Goal: Task Accomplishment & Management: Complete application form

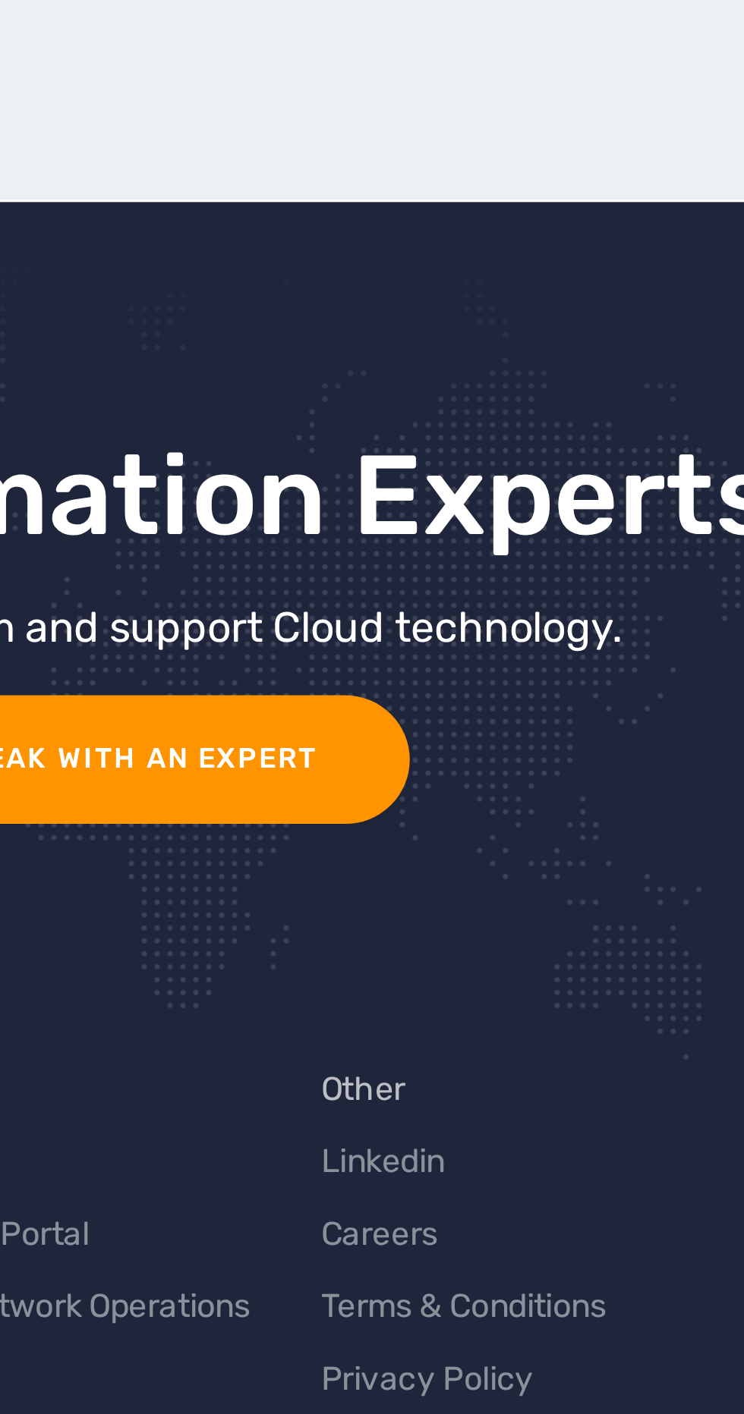
scroll to position [4525, 0]
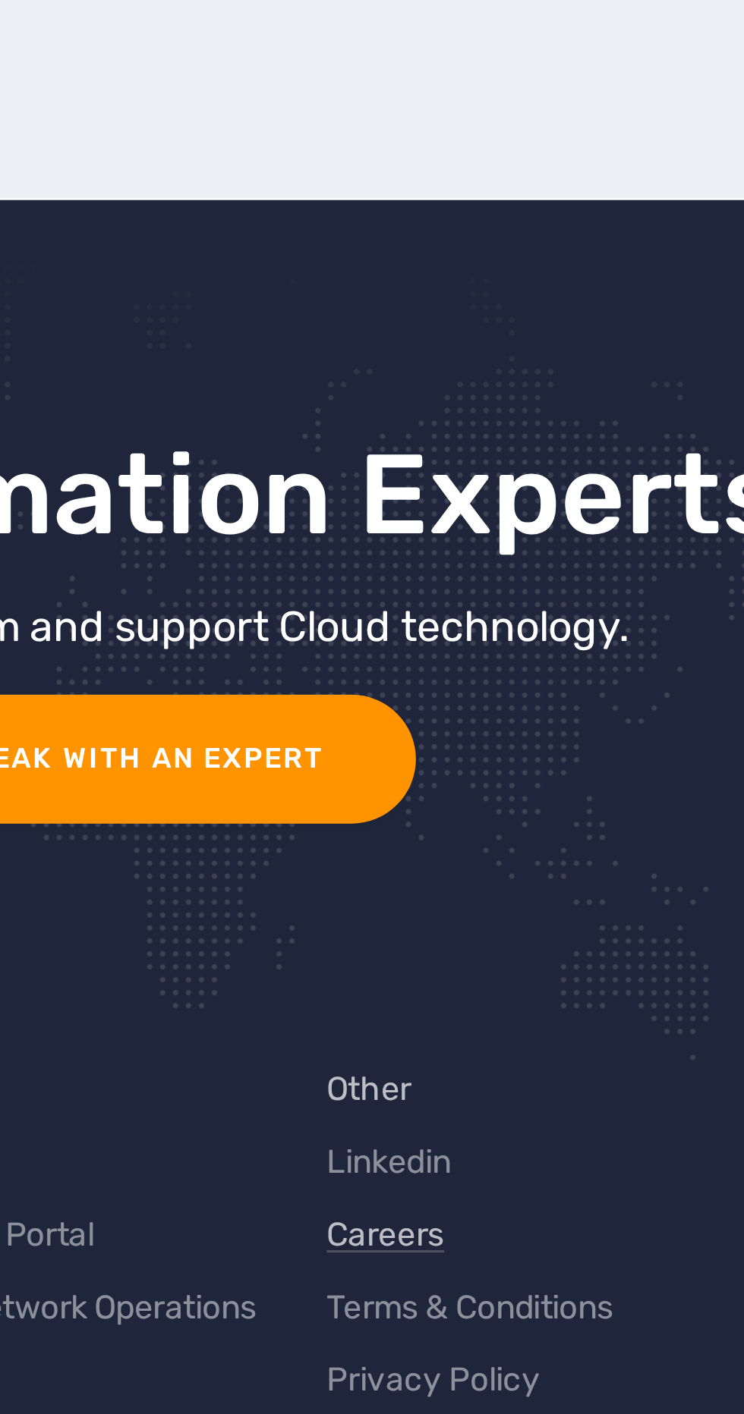
click at [451, 1081] on link "Careers" at bounding box center [452, 1089] width 38 height 16
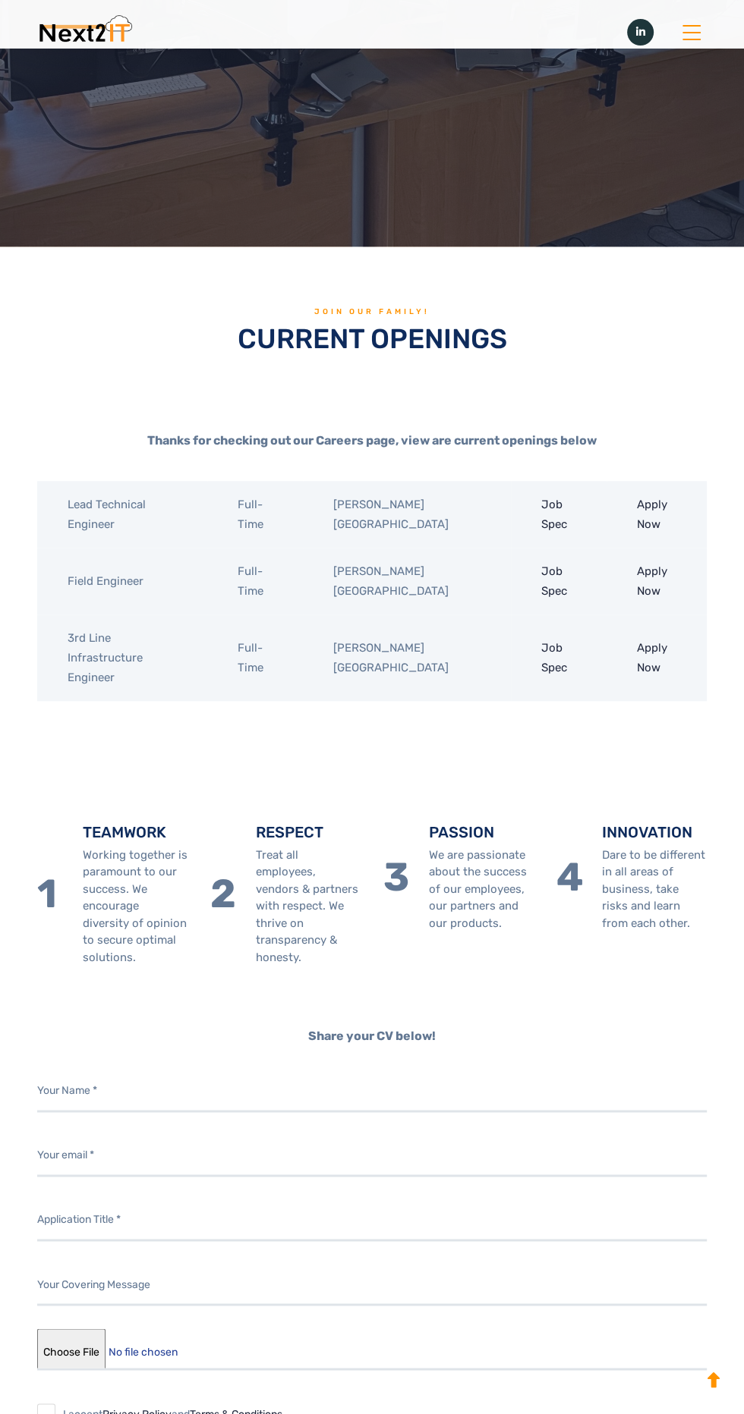
scroll to position [684, 0]
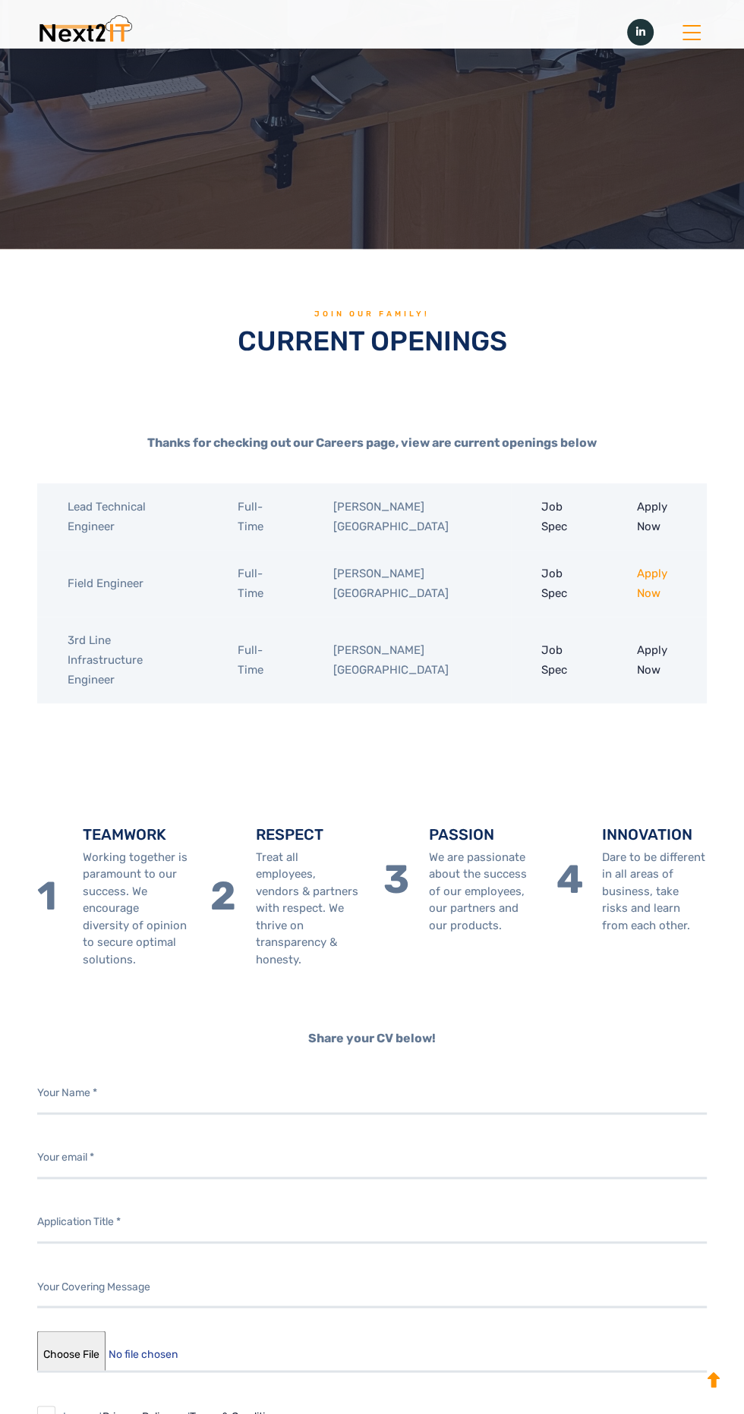
click at [641, 590] on link "Apply Now" at bounding box center [652, 583] width 30 height 33
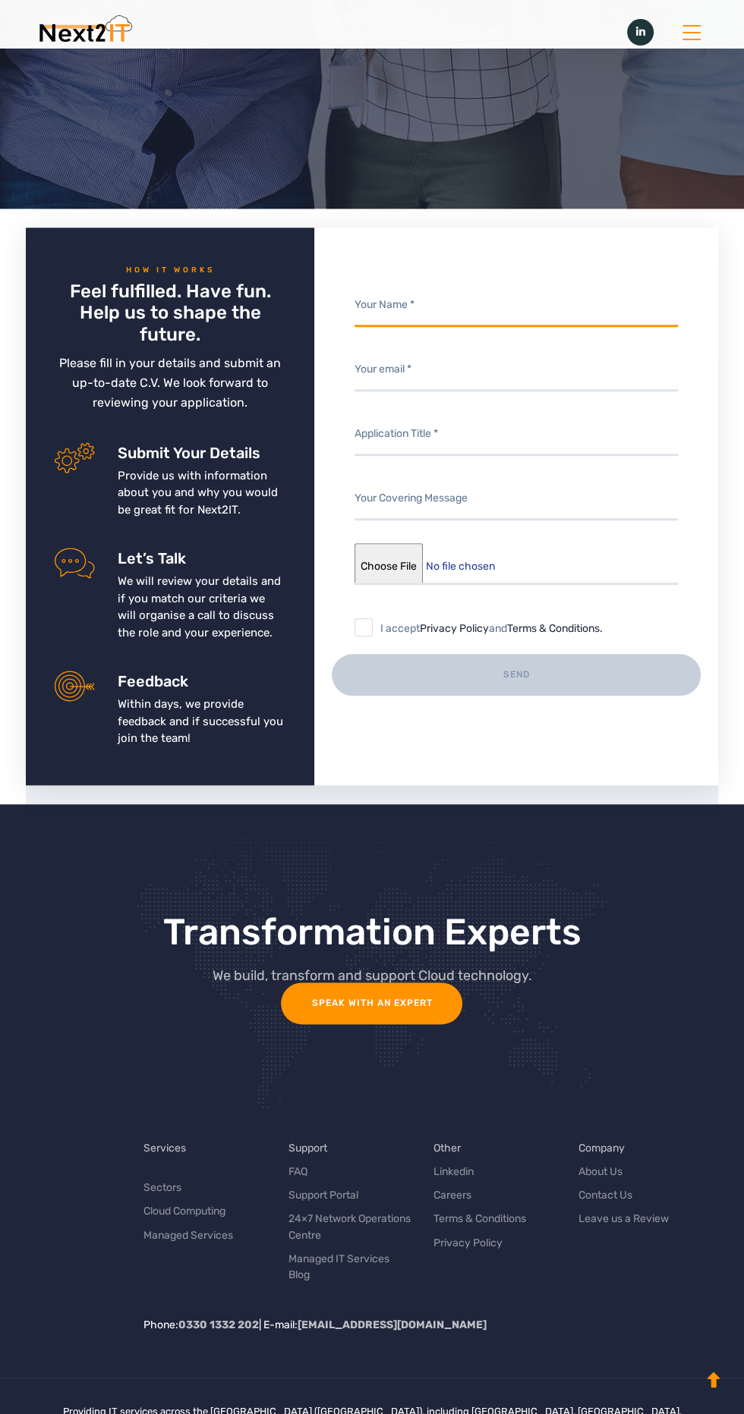
click at [549, 305] on input "Contact form" at bounding box center [515, 306] width 323 height 42
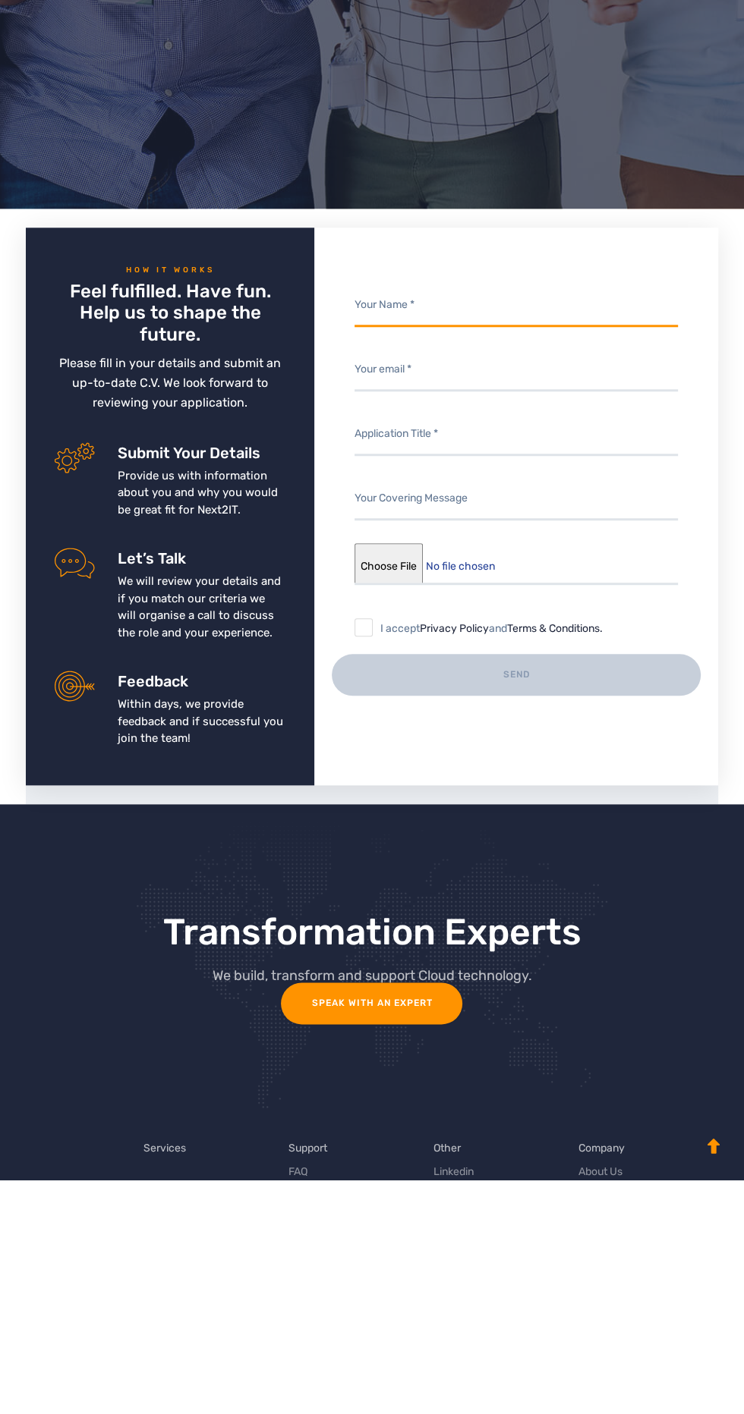
type input "[PERSON_NAME]"
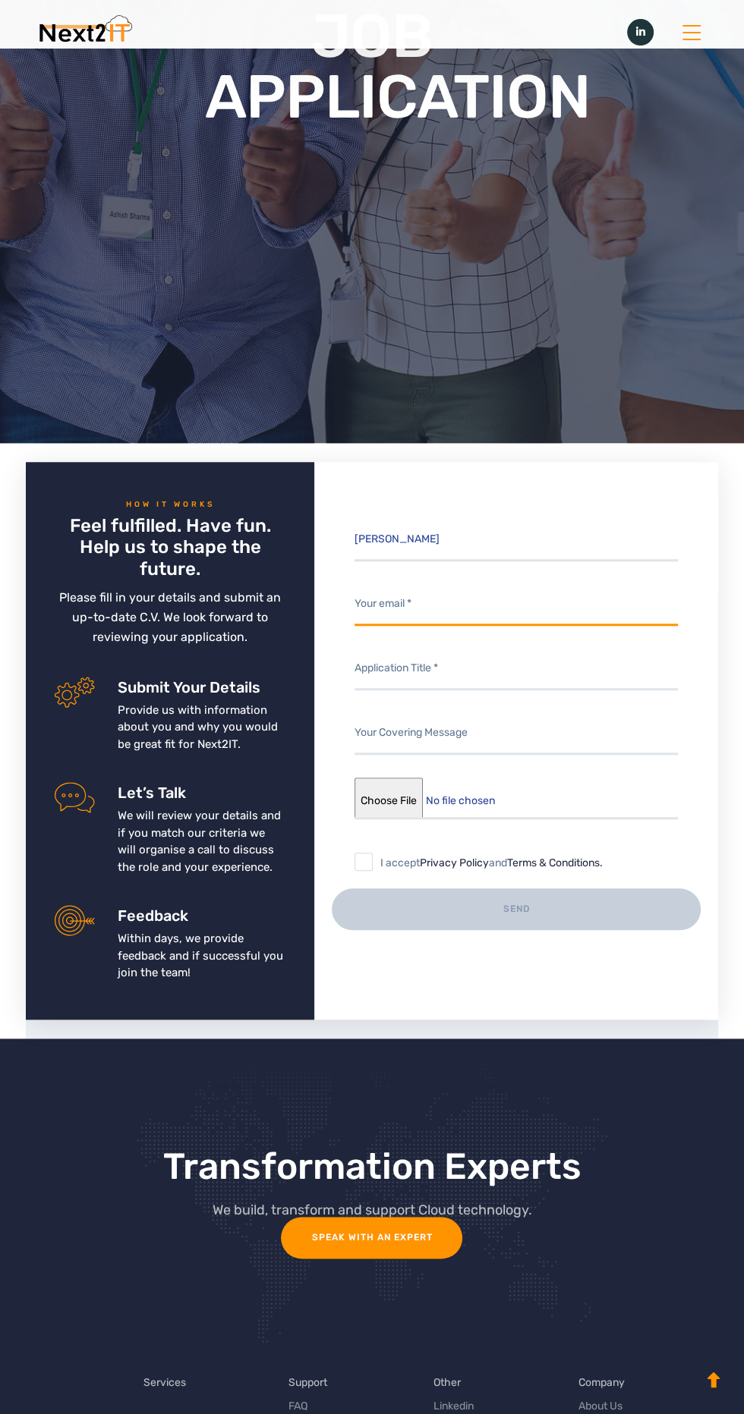
click at [593, 601] on input "Contact form" at bounding box center [515, 605] width 323 height 42
type input "[PERSON_NAME][EMAIL_ADDRESS][PERSON_NAME][DOMAIN_NAME]"
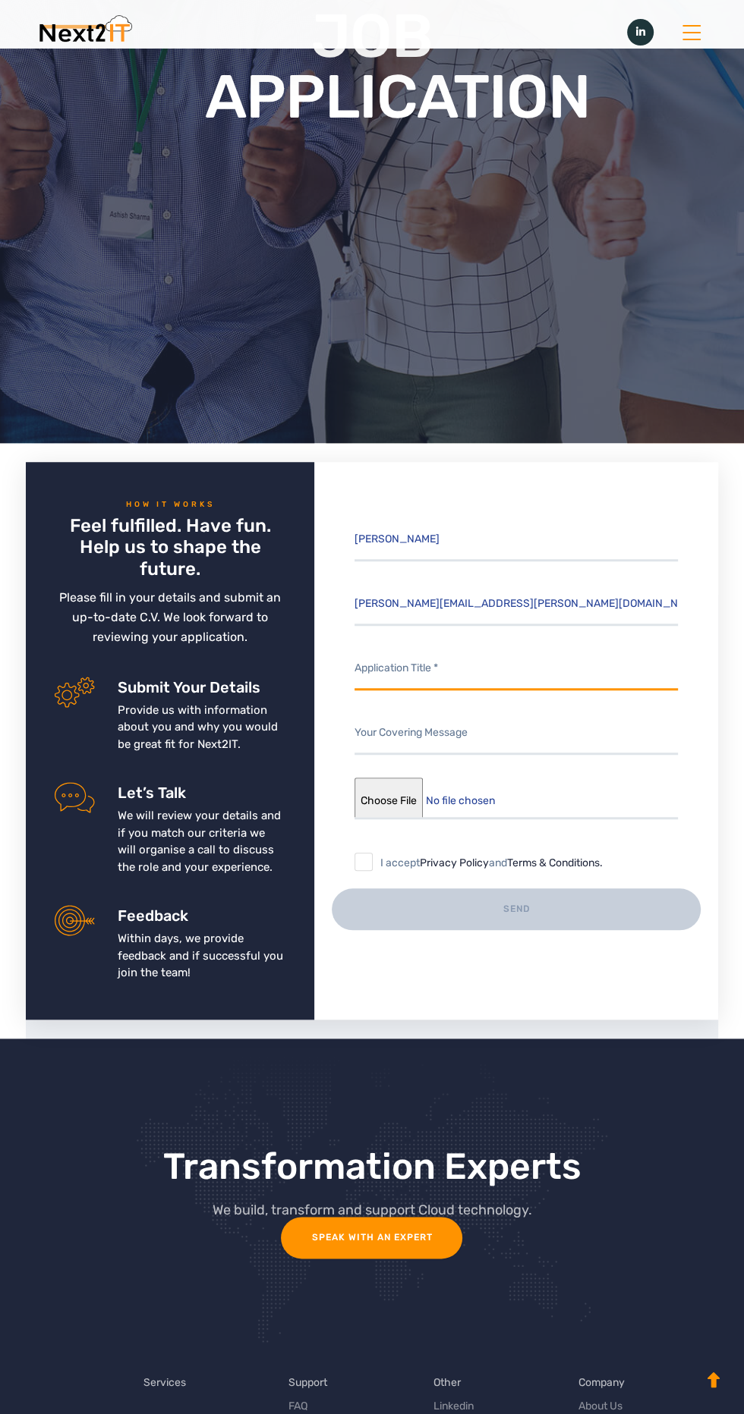
click at [583, 666] on input "Contact form" at bounding box center [515, 670] width 323 height 42
type input "Field Engineer"
click at [395, 793] on input "Contact form" at bounding box center [515, 799] width 323 height 42
type input "C:\fakepath\[PERSON_NAME] - CV.docx"
click at [365, 860] on input "I accept Privacy Policy and Terms & Conditions ." at bounding box center [363, 862] width 18 height 18
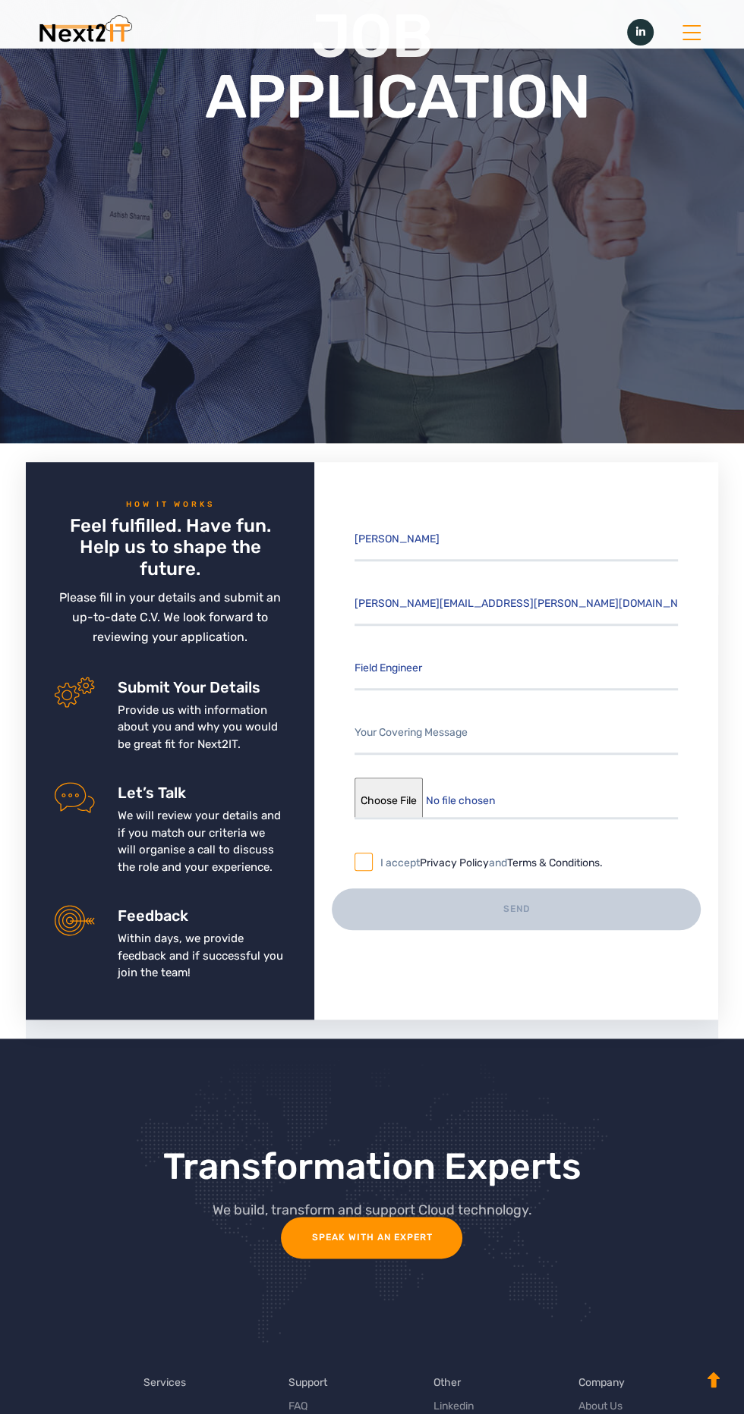
checkbox input "true"
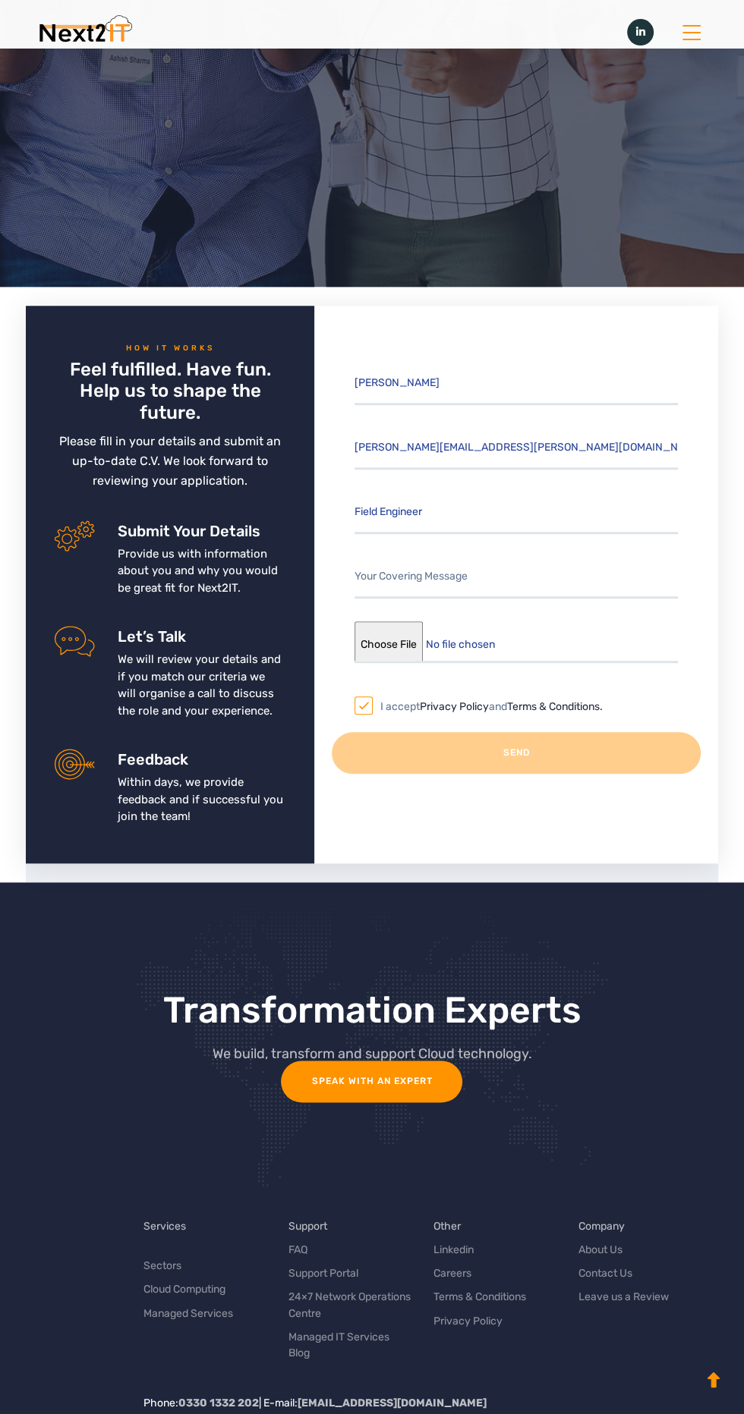
scroll to position [680, 0]
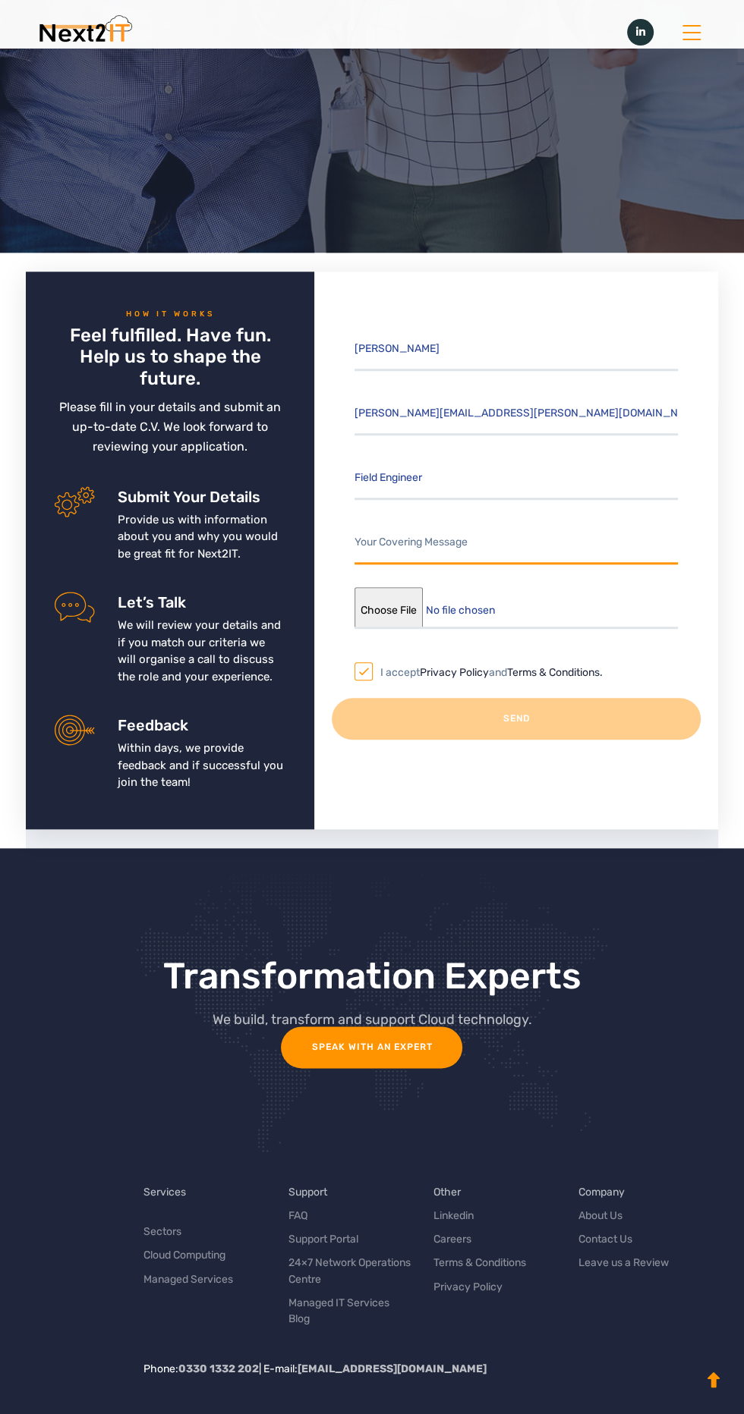
click at [537, 540] on input "Contact form" at bounding box center [515, 544] width 323 height 42
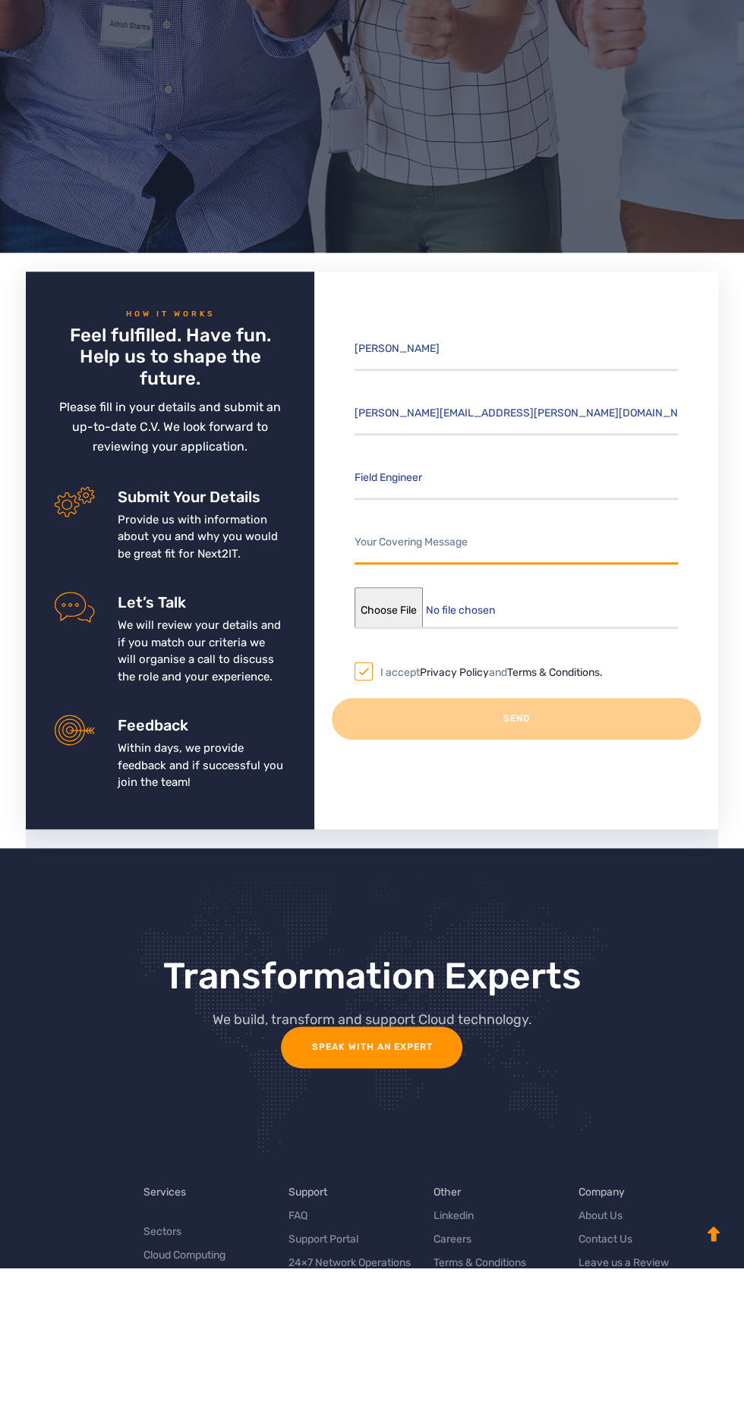
type input "Good Afternoon I am writing to you regarding your recent Vacancy. I’m intrigued…"
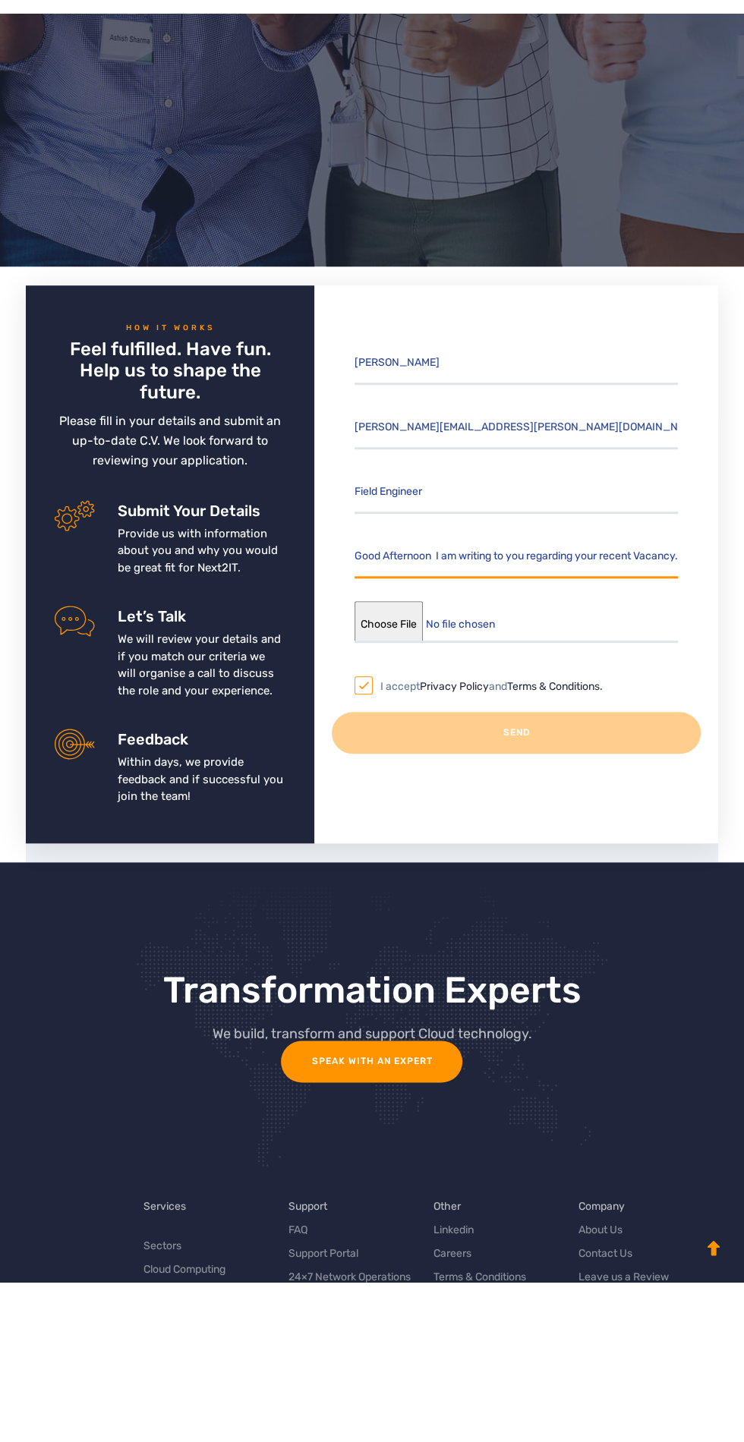
scroll to position [533, 0]
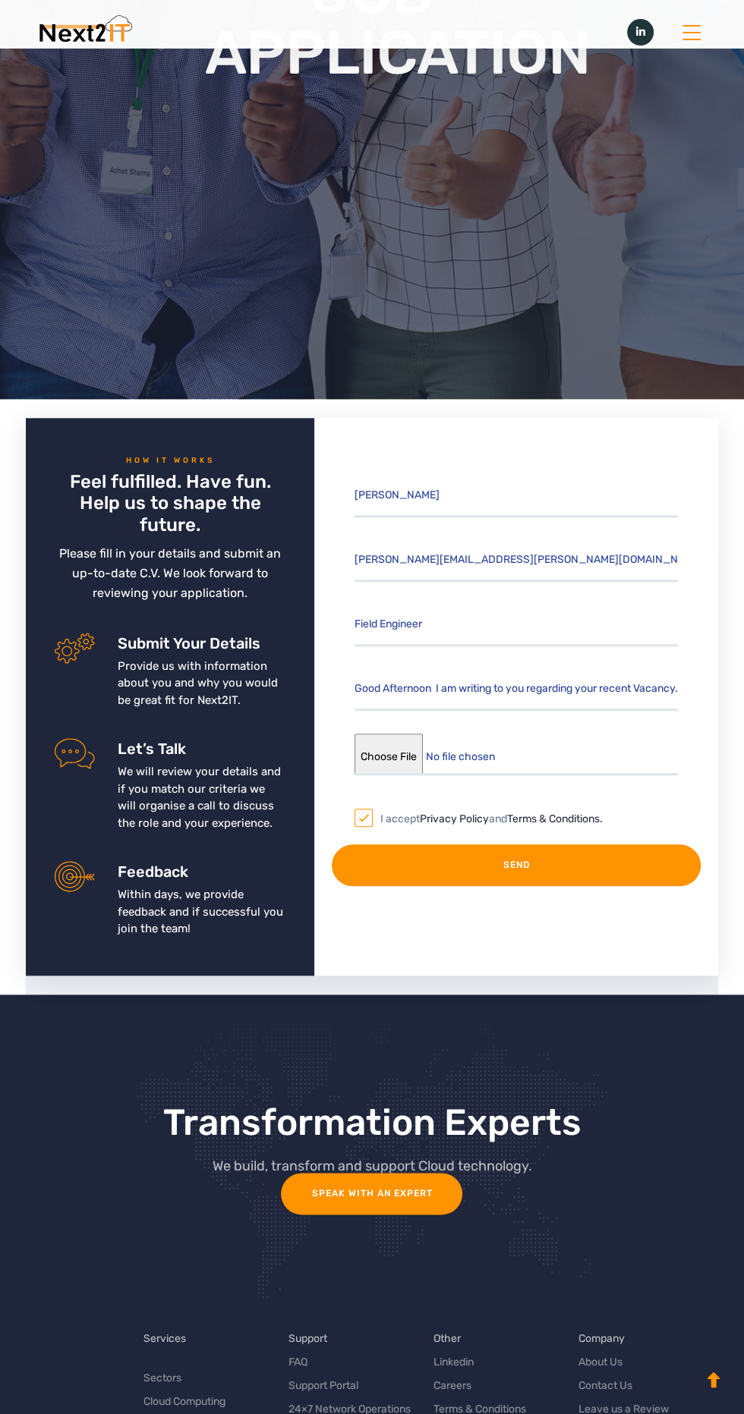
click at [529, 869] on input "Send" at bounding box center [516, 865] width 369 height 42
